Goal: Task Accomplishment & Management: Complete application form

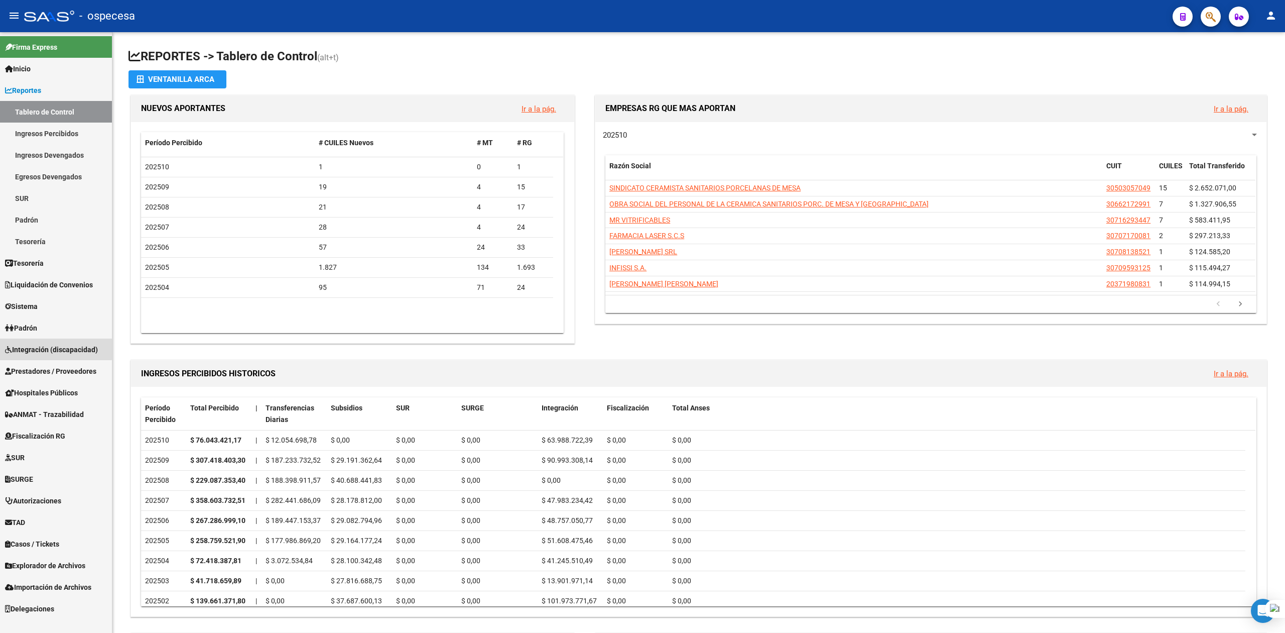
click at [36, 340] on link "Integración (discapacidad)" at bounding box center [56, 349] width 112 height 22
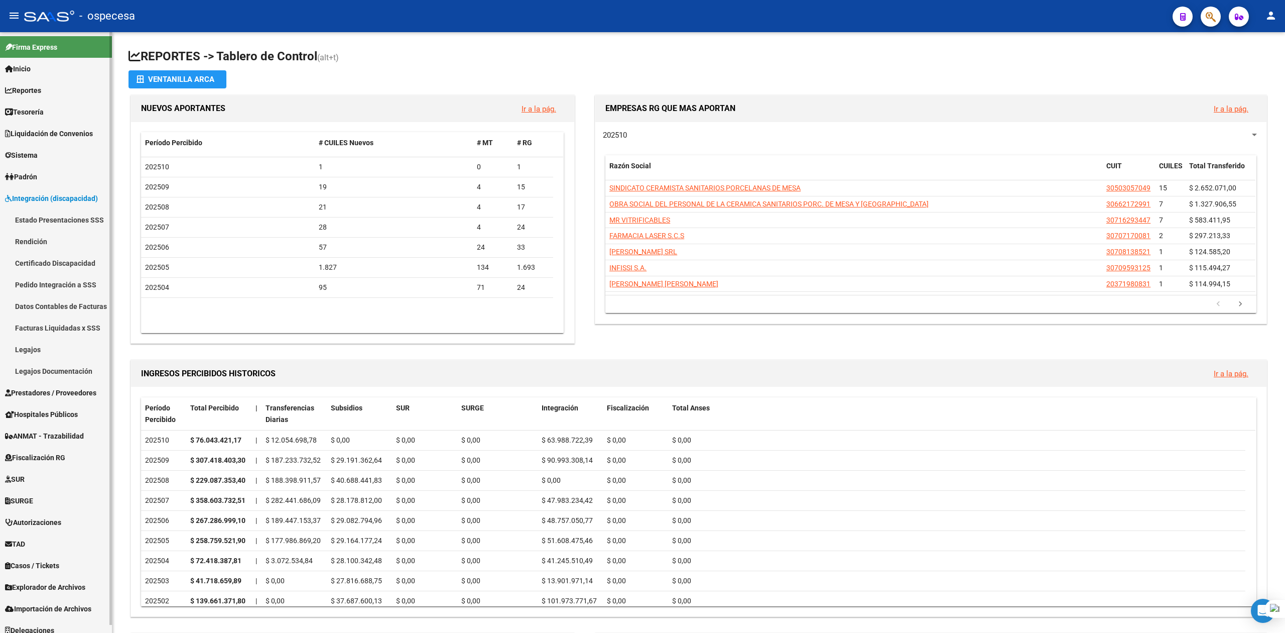
click at [36, 343] on link "Legajos" at bounding box center [56, 349] width 112 height 22
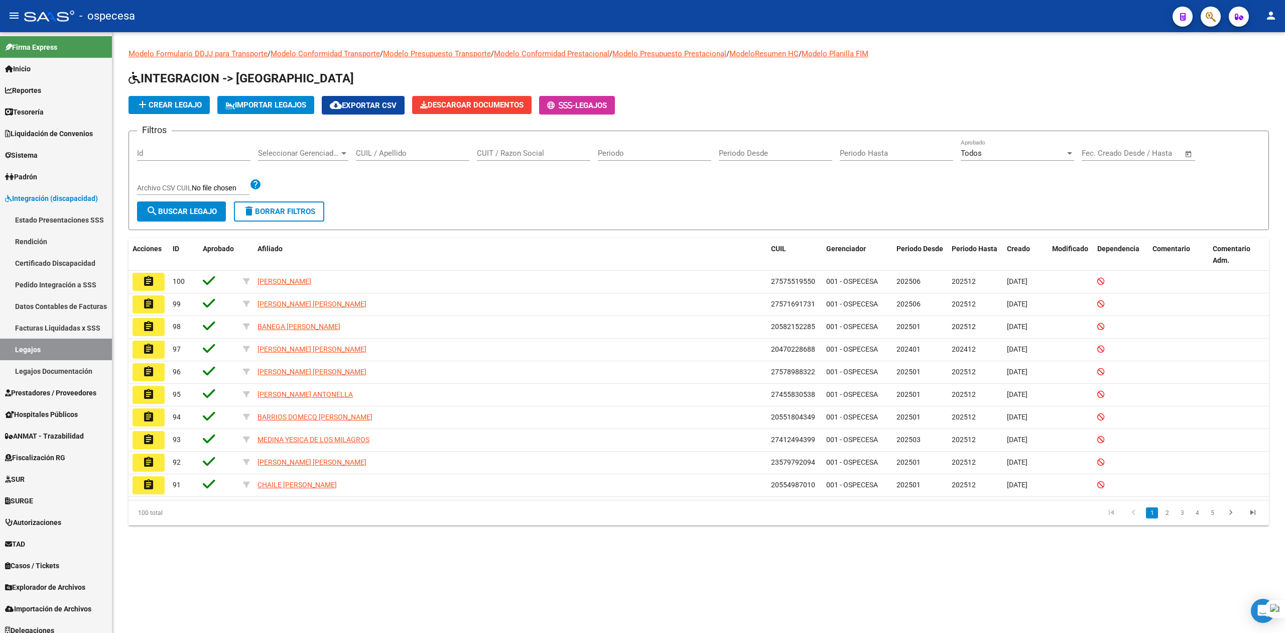
click at [524, 160] on div "CUIT / Razon Social" at bounding box center [533, 150] width 113 height 22
click at [521, 153] on input "CUIT / Razon Social" at bounding box center [533, 153] width 113 height 9
click at [384, 145] on div "CUIL / Apellido" at bounding box center [412, 150] width 113 height 22
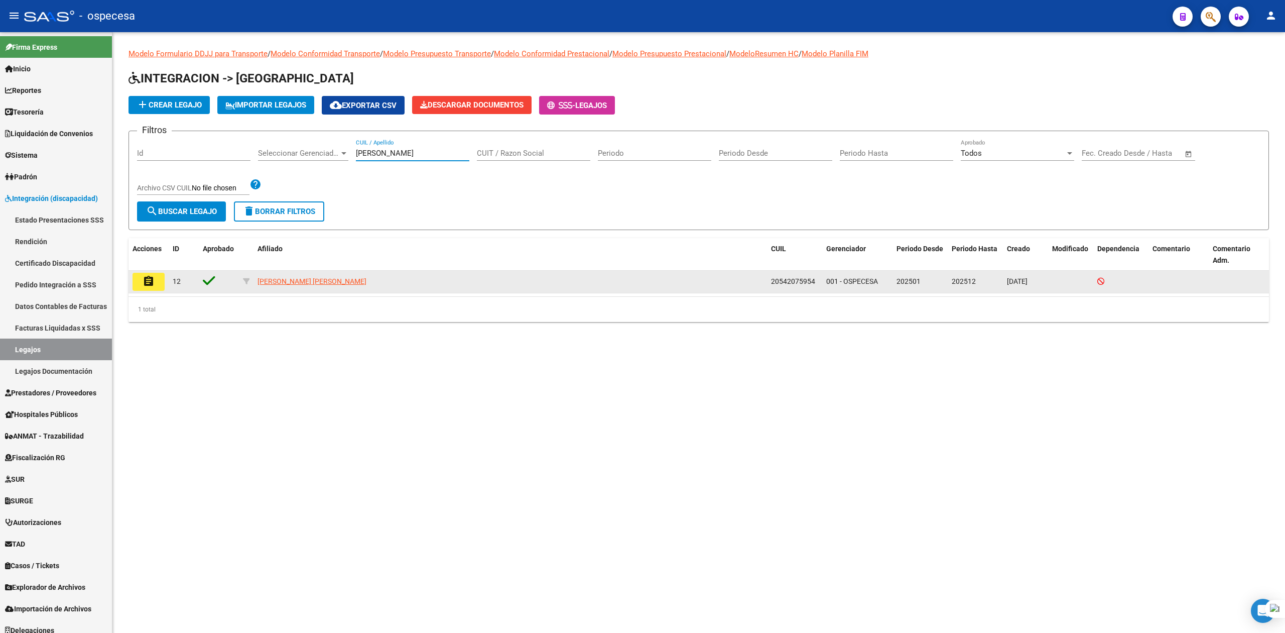
type input "[PERSON_NAME]"
click at [136, 272] on datatable-body-cell "assignment" at bounding box center [149, 282] width 40 height 22
click at [141, 280] on button "assignment" at bounding box center [149, 282] width 32 height 18
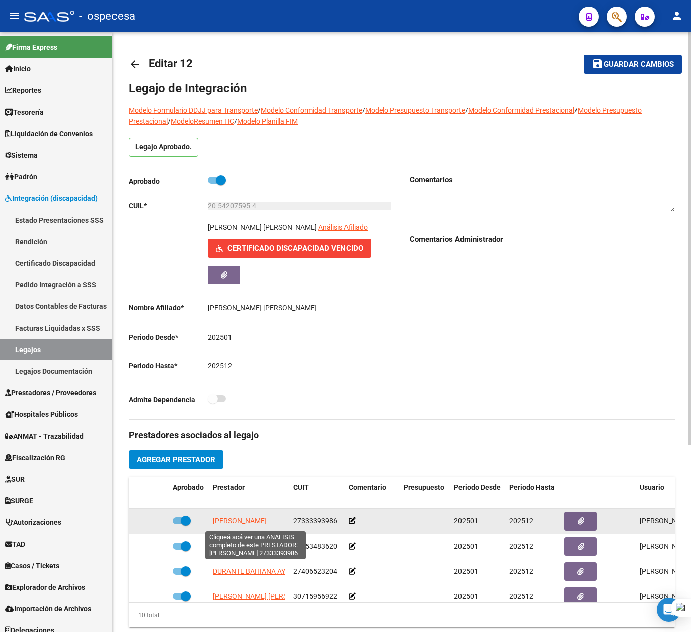
click at [267, 522] on span "[PERSON_NAME]" at bounding box center [240, 521] width 54 height 8
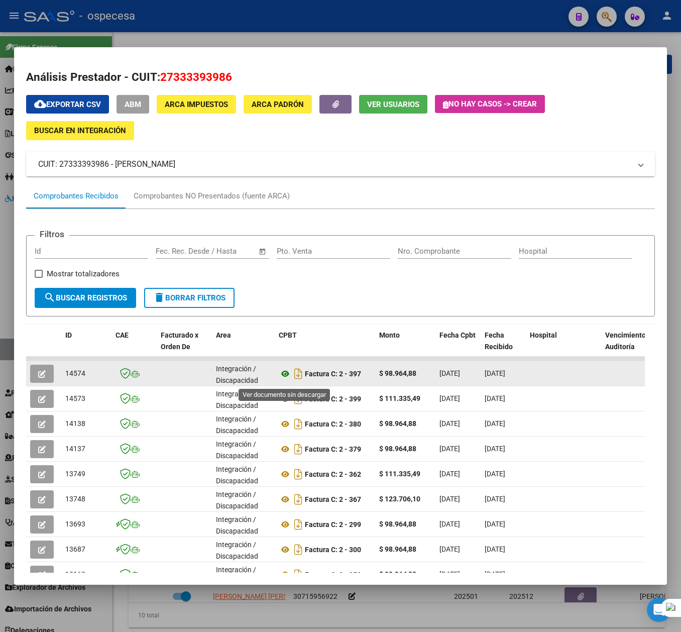
click at [281, 375] on icon at bounding box center [285, 374] width 13 height 12
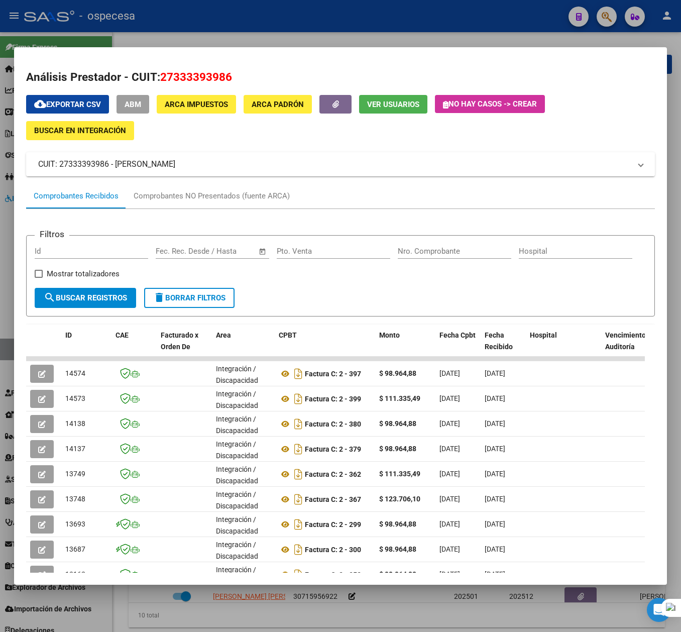
click at [337, 21] on div at bounding box center [340, 316] width 681 height 632
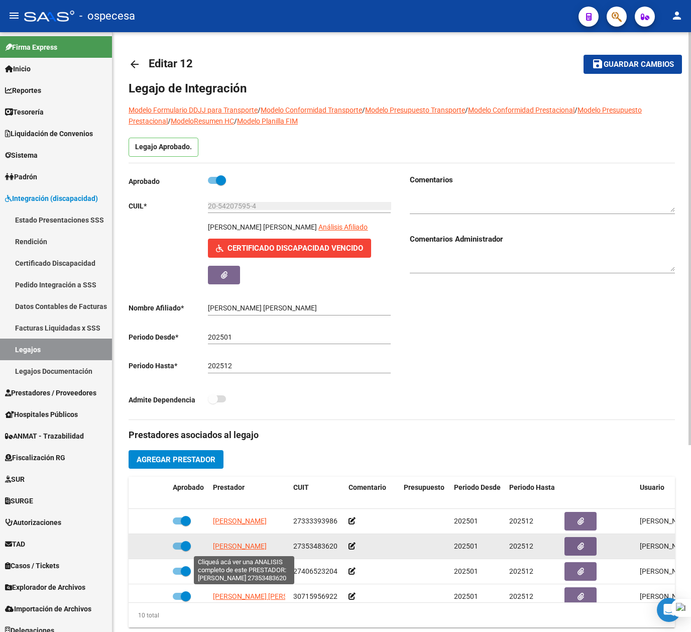
click at [227, 549] on span "[PERSON_NAME]" at bounding box center [240, 546] width 54 height 8
type textarea "27353483620"
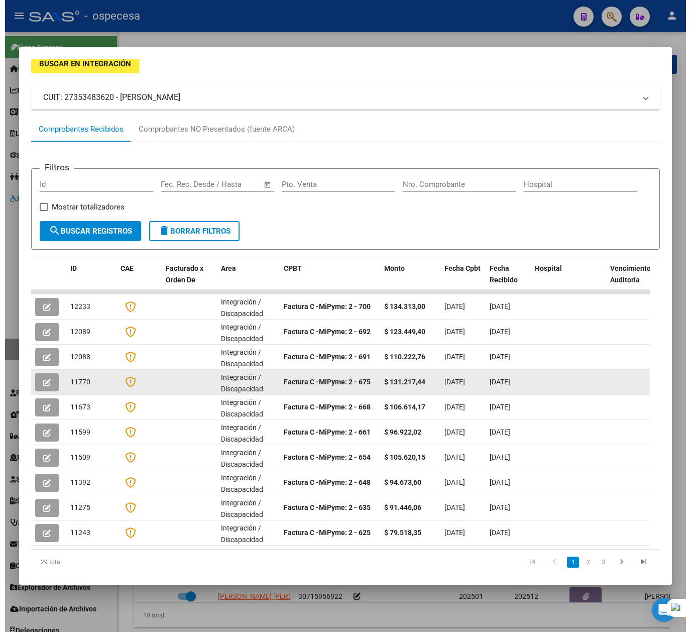
scroll to position [102, 0]
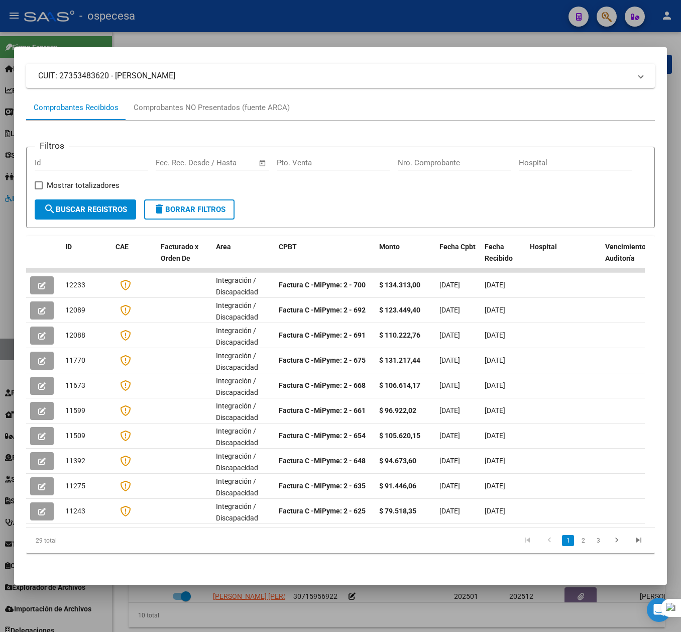
click at [517, 44] on div at bounding box center [340, 316] width 681 height 632
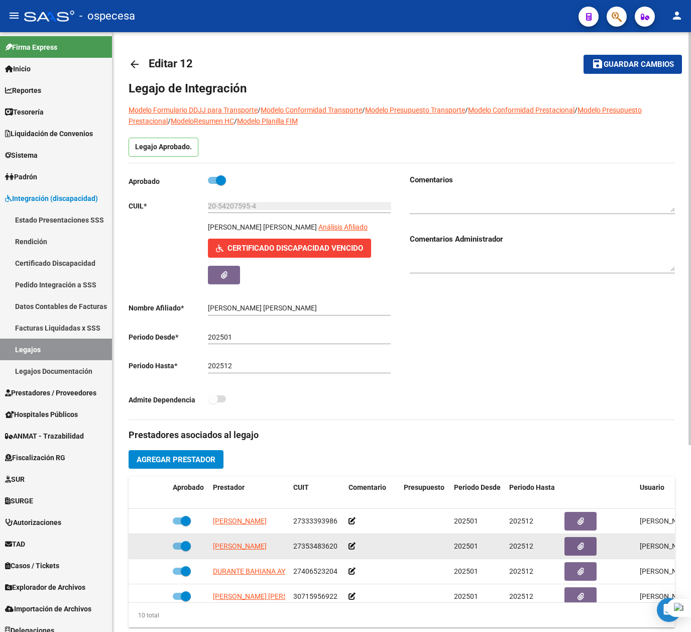
click at [187, 546] on span at bounding box center [186, 546] width 10 height 10
click at [178, 549] on input "checkbox" at bounding box center [177, 549] width 1 height 1
checkbox input "false"
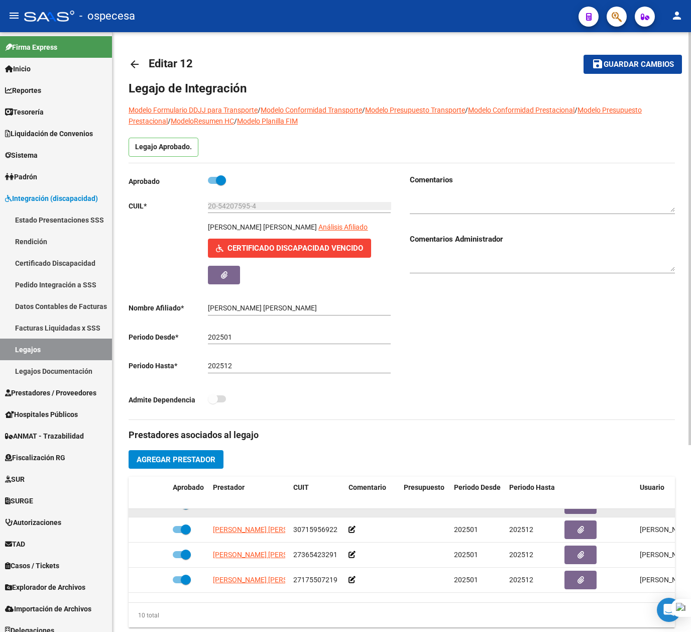
scroll to position [0, 0]
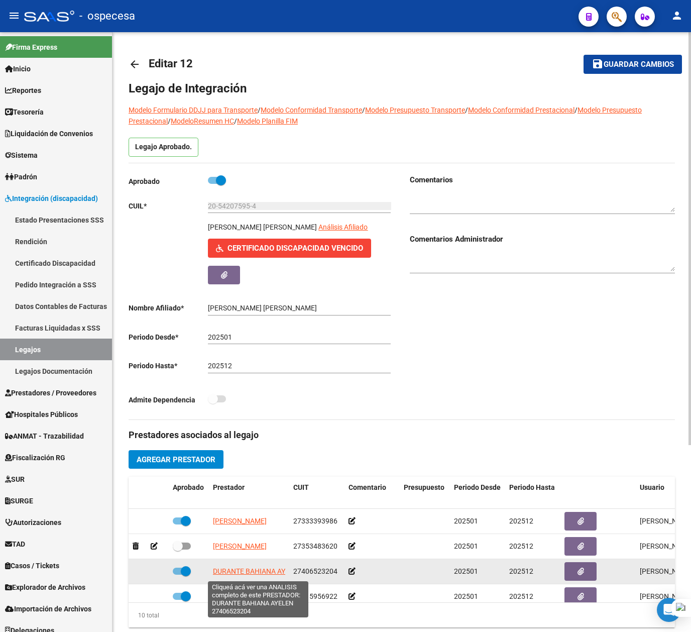
click at [244, 569] on span "DURANTE BAHIANA AYELEN" at bounding box center [257, 571] width 89 height 8
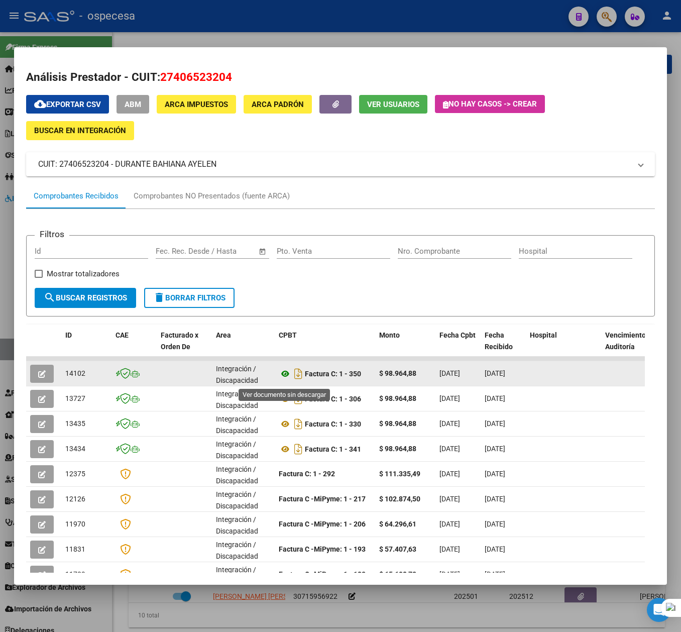
click at [279, 377] on icon at bounding box center [285, 374] width 13 height 12
click at [284, 378] on icon at bounding box center [285, 374] width 13 height 12
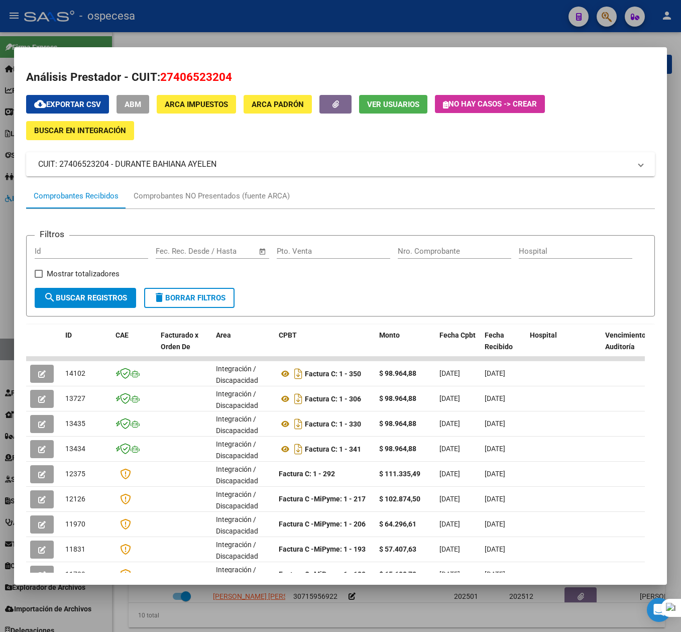
drag, startPoint x: 466, startPoint y: 37, endPoint x: 461, endPoint y: 35, distance: 5.2
click at [464, 36] on div at bounding box center [340, 316] width 681 height 632
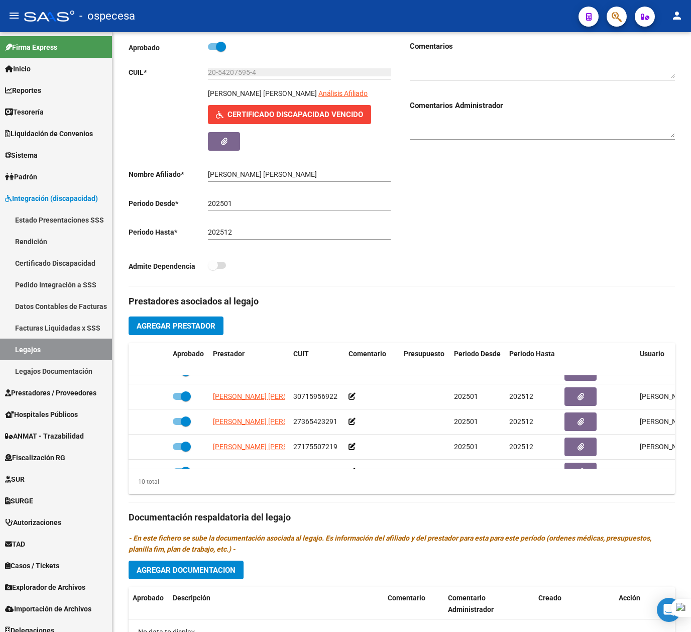
scroll to position [67, 0]
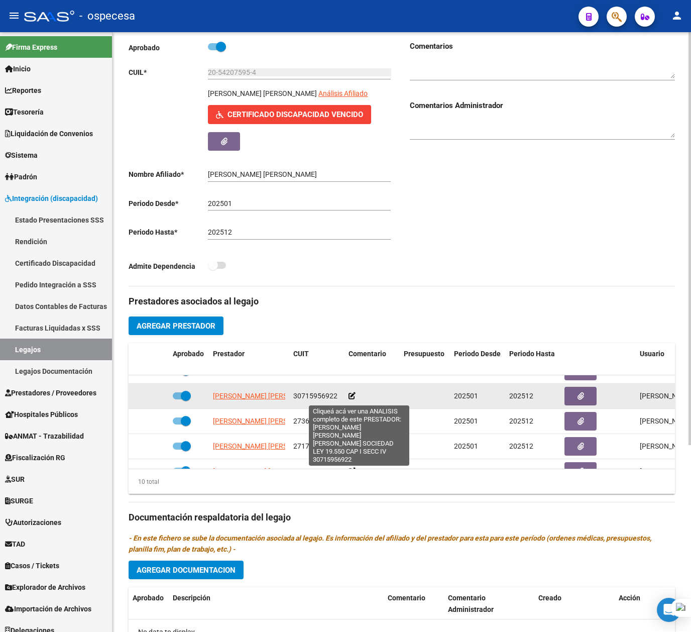
click at [233, 397] on span "[PERSON_NAME] [PERSON_NAME] [PERSON_NAME] SOCIEDAD LEY 19.550 CAP I SECC IV" at bounding box center [353, 396] width 281 height 8
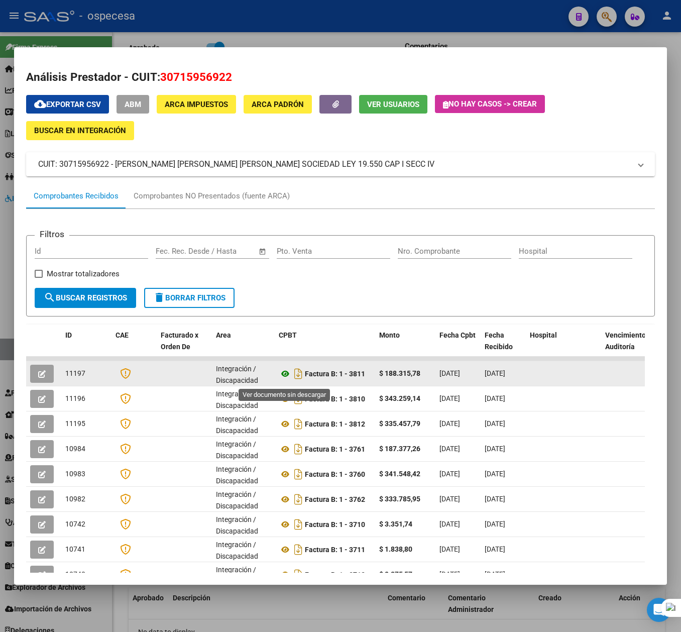
click at [284, 380] on icon at bounding box center [285, 374] width 13 height 12
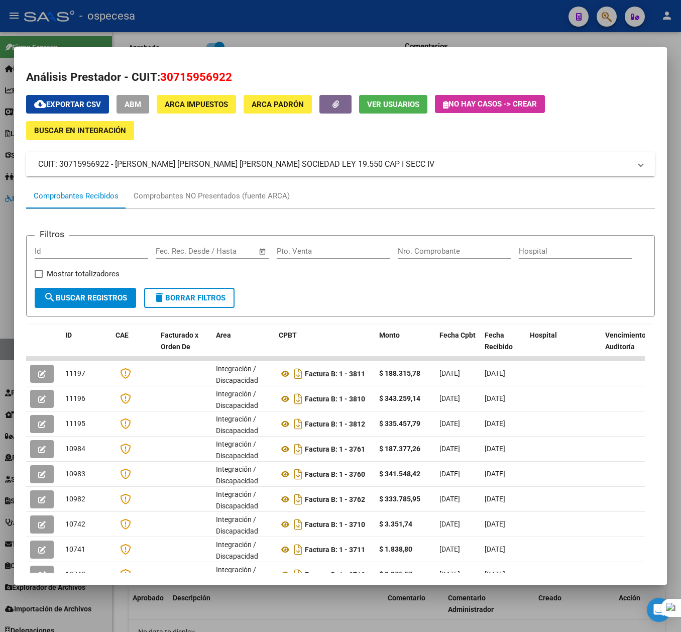
click at [198, 39] on div at bounding box center [340, 316] width 681 height 632
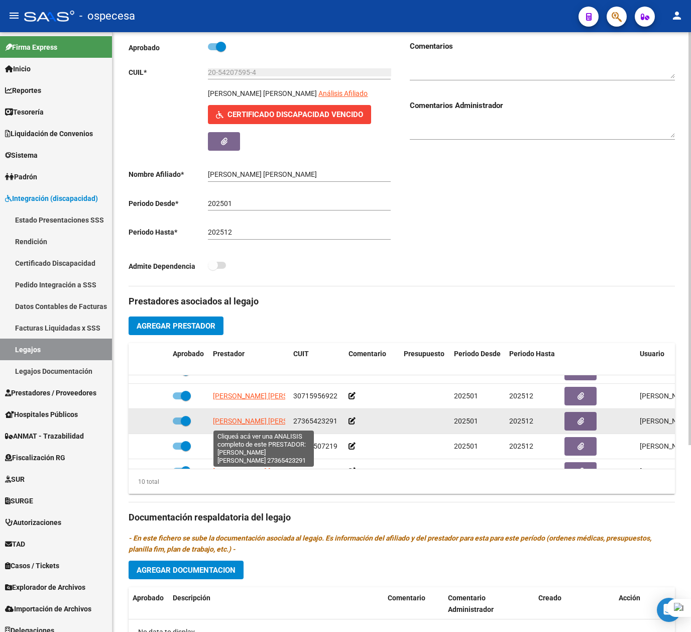
click at [262, 424] on span "[PERSON_NAME] [PERSON_NAME]" at bounding box center [267, 421] width 109 height 8
type textarea "27365423291"
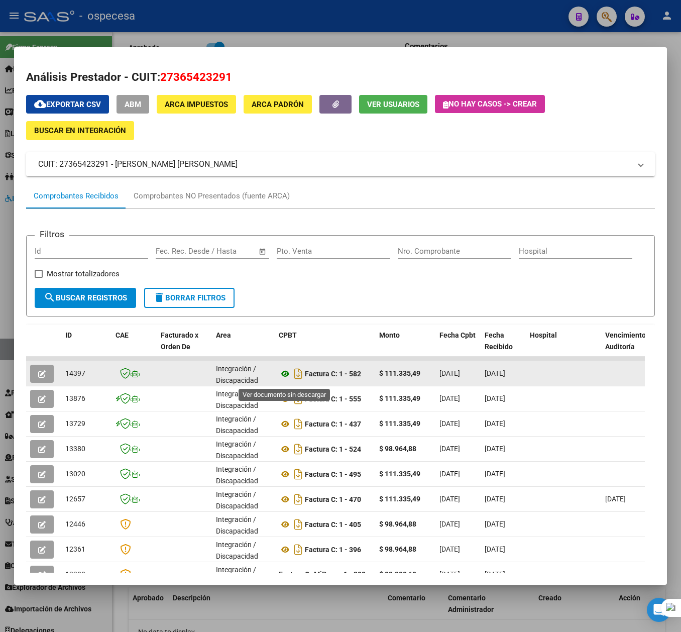
click at [284, 380] on icon at bounding box center [285, 374] width 13 height 12
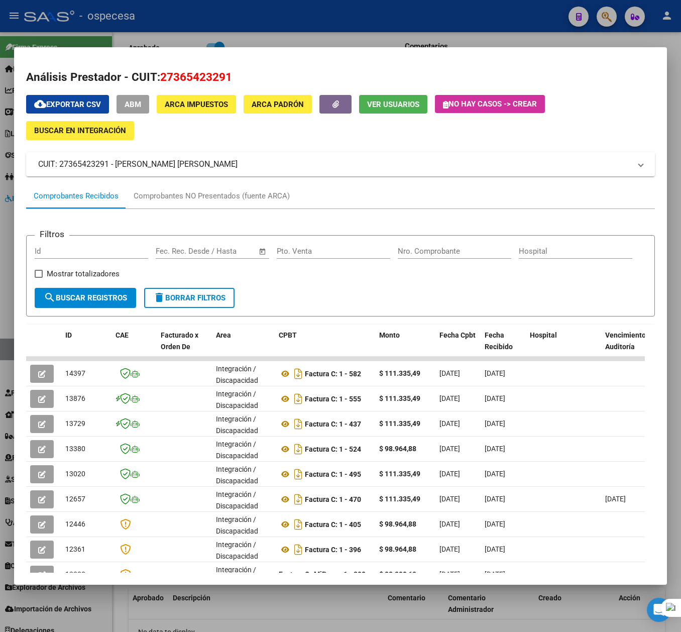
click at [501, 25] on div at bounding box center [340, 316] width 681 height 632
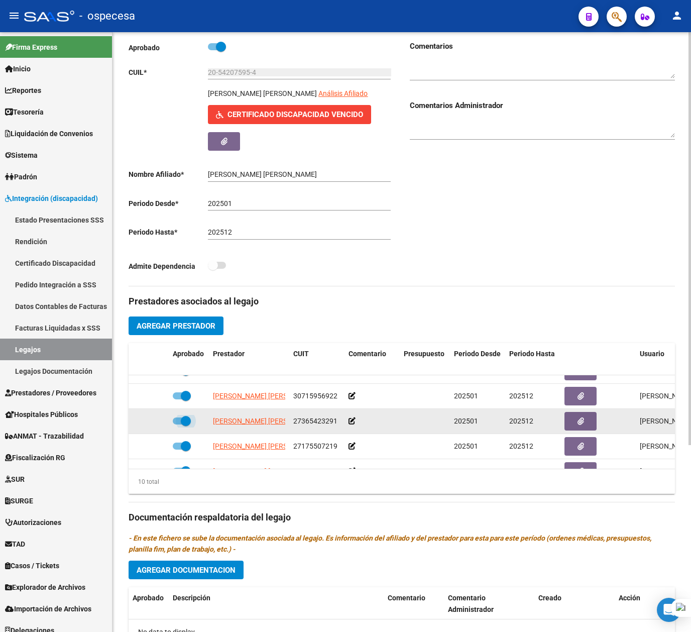
click at [187, 422] on span at bounding box center [186, 421] width 10 height 10
click at [178, 424] on input "checkbox" at bounding box center [177, 424] width 1 height 1
checkbox input "false"
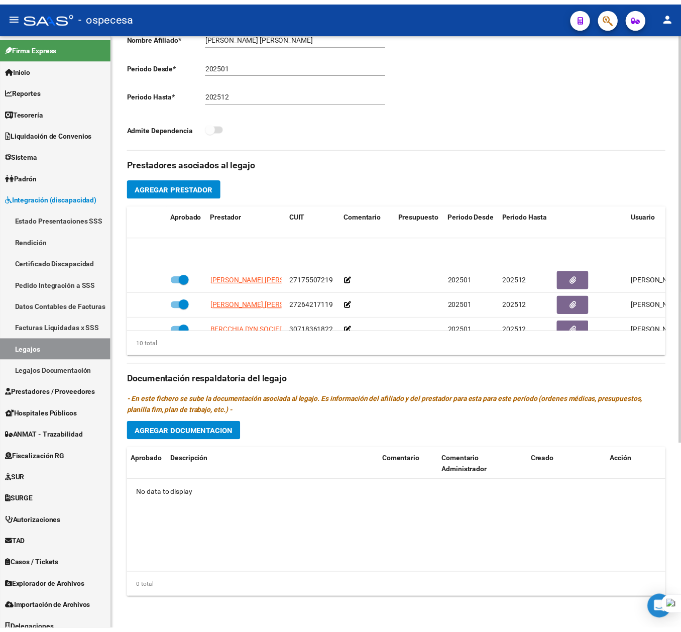
scroll to position [171, 0]
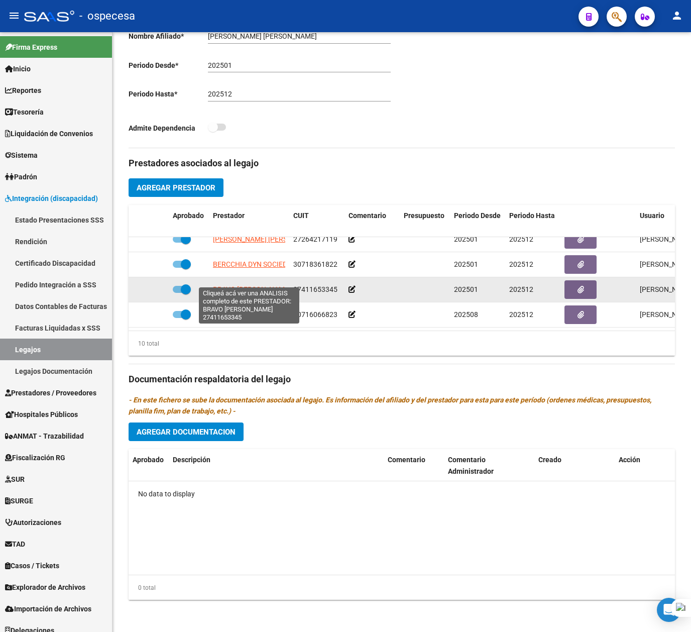
click at [260, 285] on span "BRAVO [PERSON_NAME]" at bounding box center [252, 289] width 78 height 8
type textarea "27411653345"
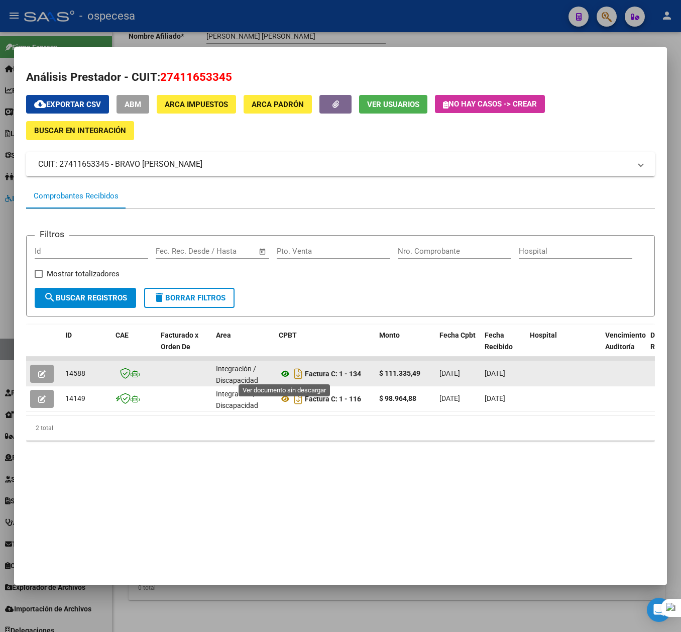
click at [284, 370] on icon at bounding box center [285, 374] width 13 height 12
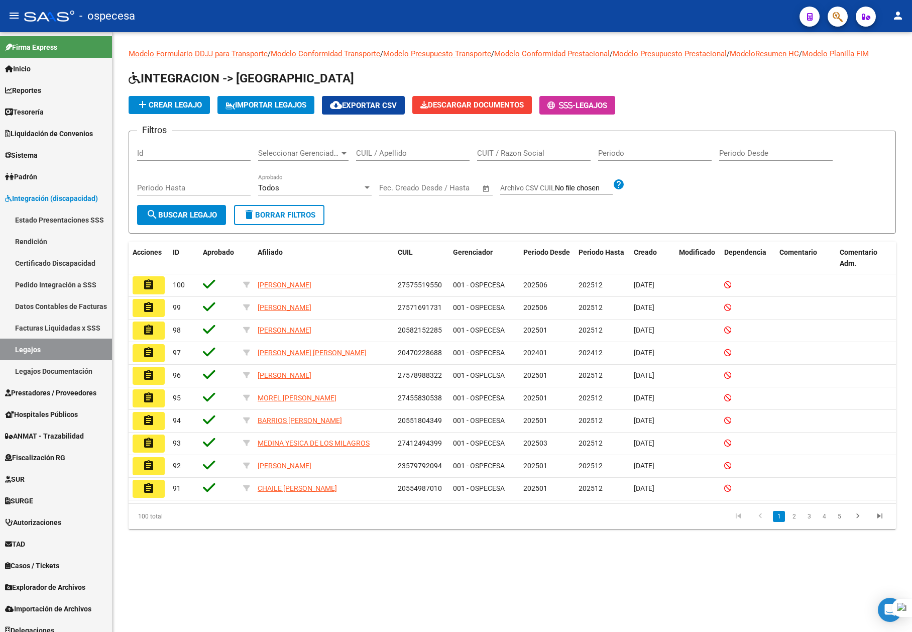
click at [541, 626] on mat-sidenav-content "Modelo Formulario DDJJ para Transporte / Modelo Conformidad Transporte / Modelo…" at bounding box center [511, 332] width 799 height 600
click at [830, 86] on h1 "INTEGRACION -> [GEOGRAPHIC_DATA]" at bounding box center [512, 79] width 767 height 18
